Goal: Check status: Check status

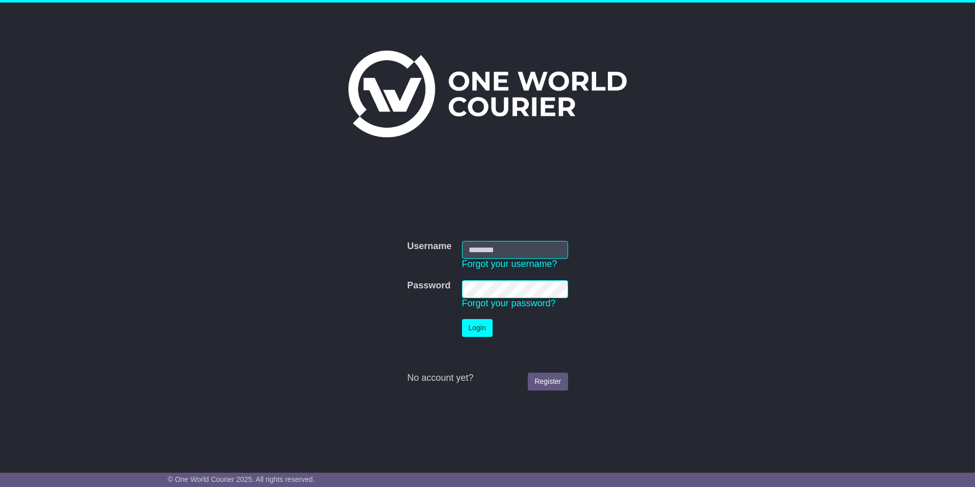
type input "*******"
click at [476, 330] on button "Login" at bounding box center [477, 328] width 31 height 18
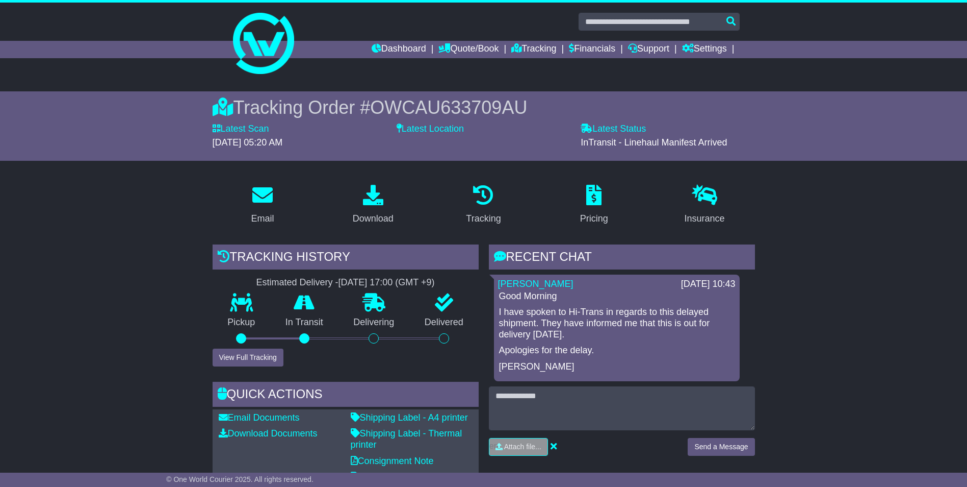
click at [442, 126] on label "Latest Location" at bounding box center [430, 128] width 67 height 11
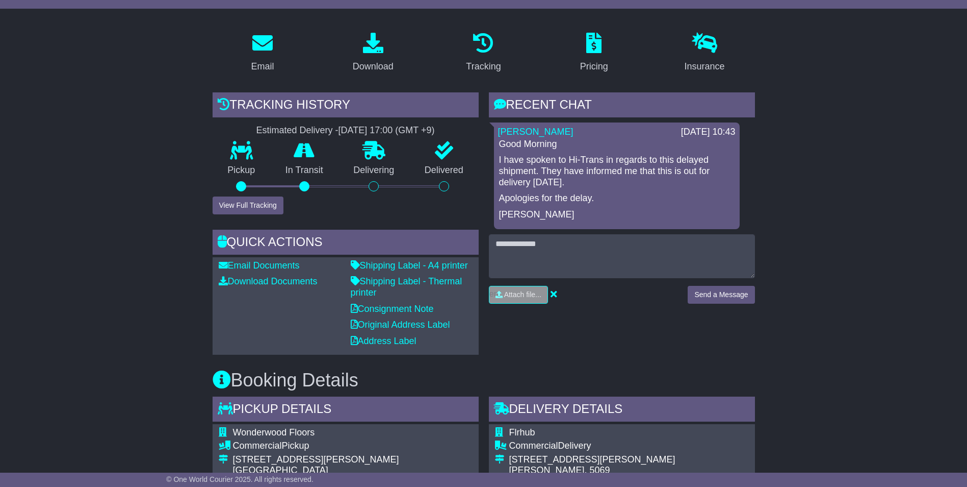
scroll to position [101, 0]
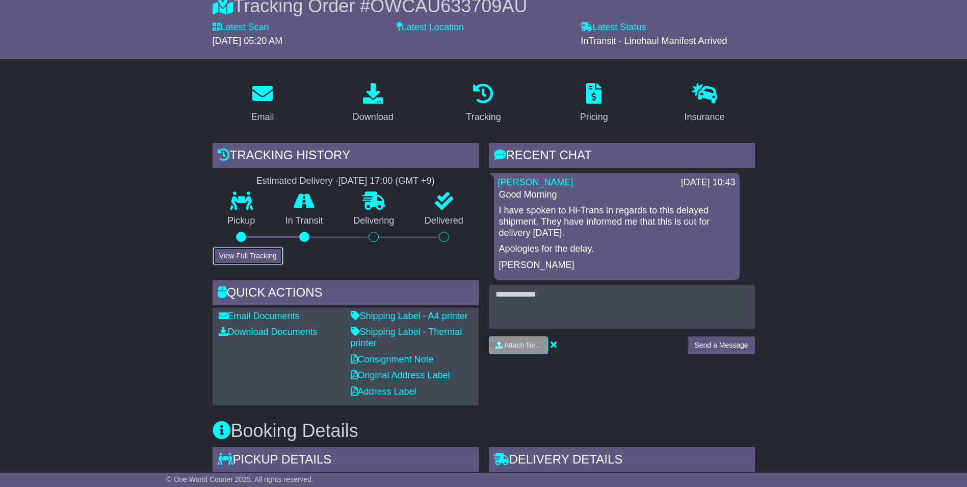
click at [245, 250] on button "View Full Tracking" at bounding box center [248, 256] width 71 height 18
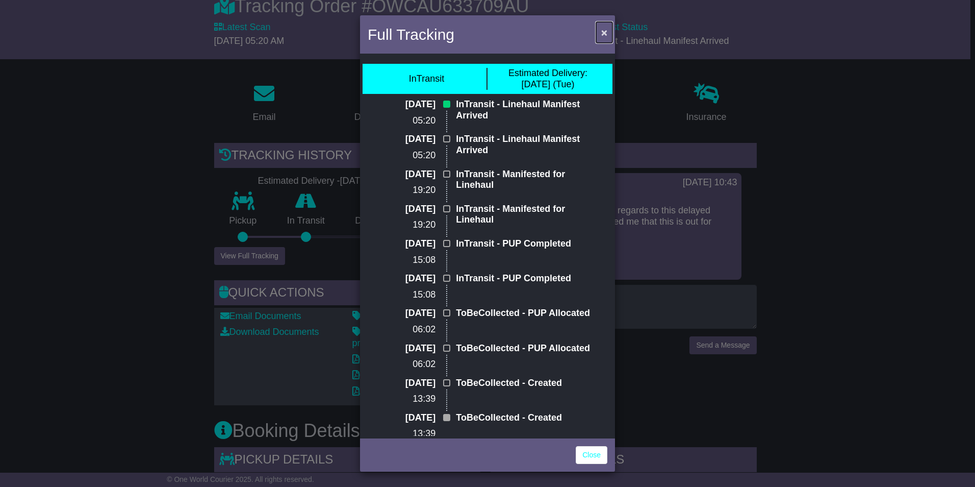
click at [606, 33] on span "×" at bounding box center [604, 33] width 6 height 12
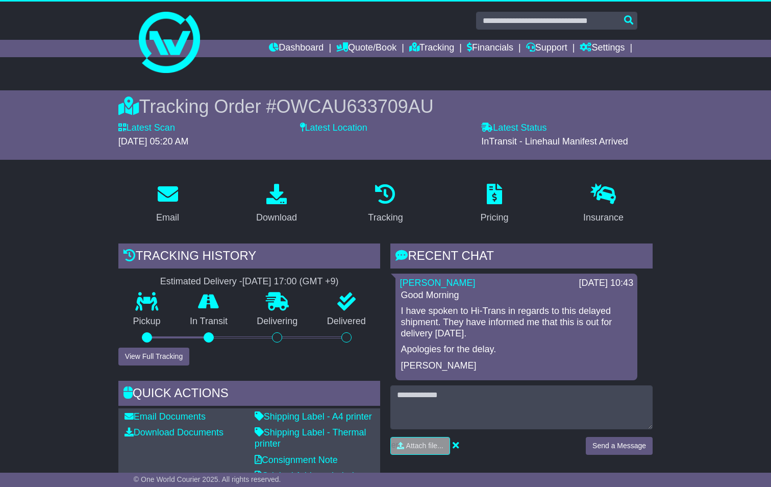
scroll to position [0, 0]
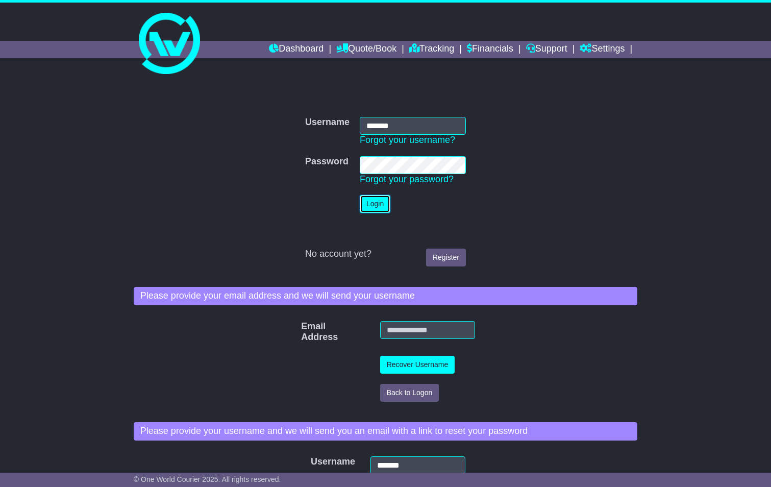
click at [375, 206] on button "Login" at bounding box center [375, 204] width 31 height 18
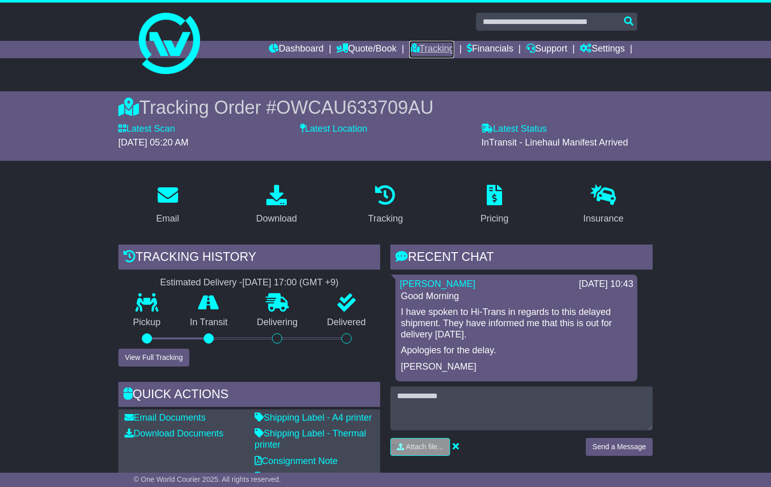
click at [427, 51] on link "Tracking" at bounding box center [431, 49] width 45 height 17
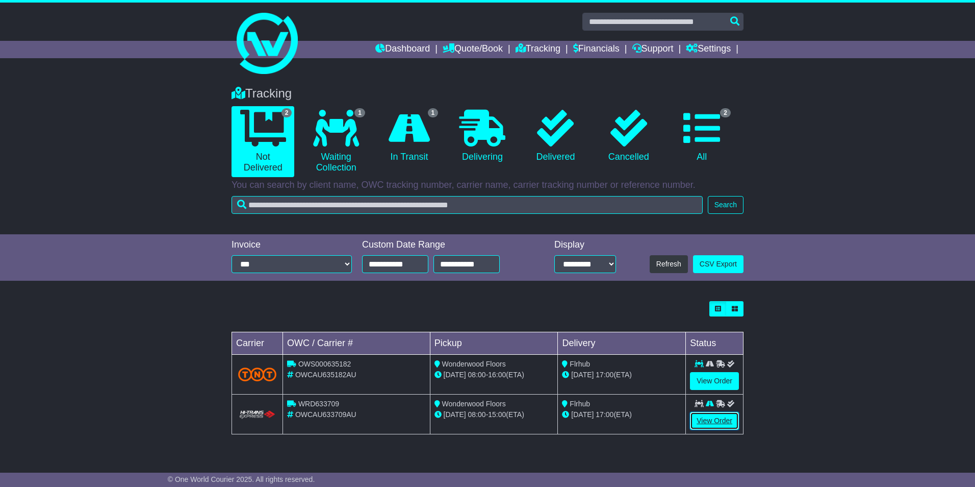
click at [708, 419] on link "View Order" at bounding box center [714, 421] width 49 height 18
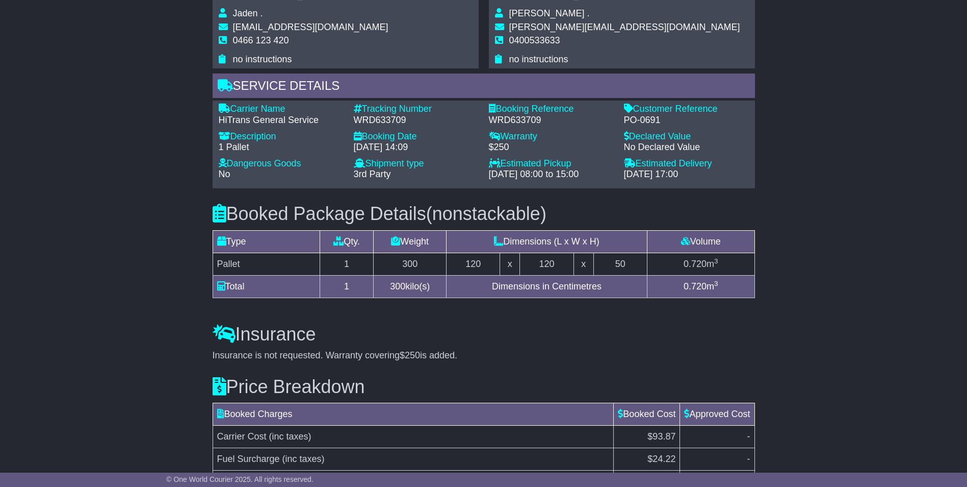
scroll to position [663, 0]
